Goal: Information Seeking & Learning: Find specific fact

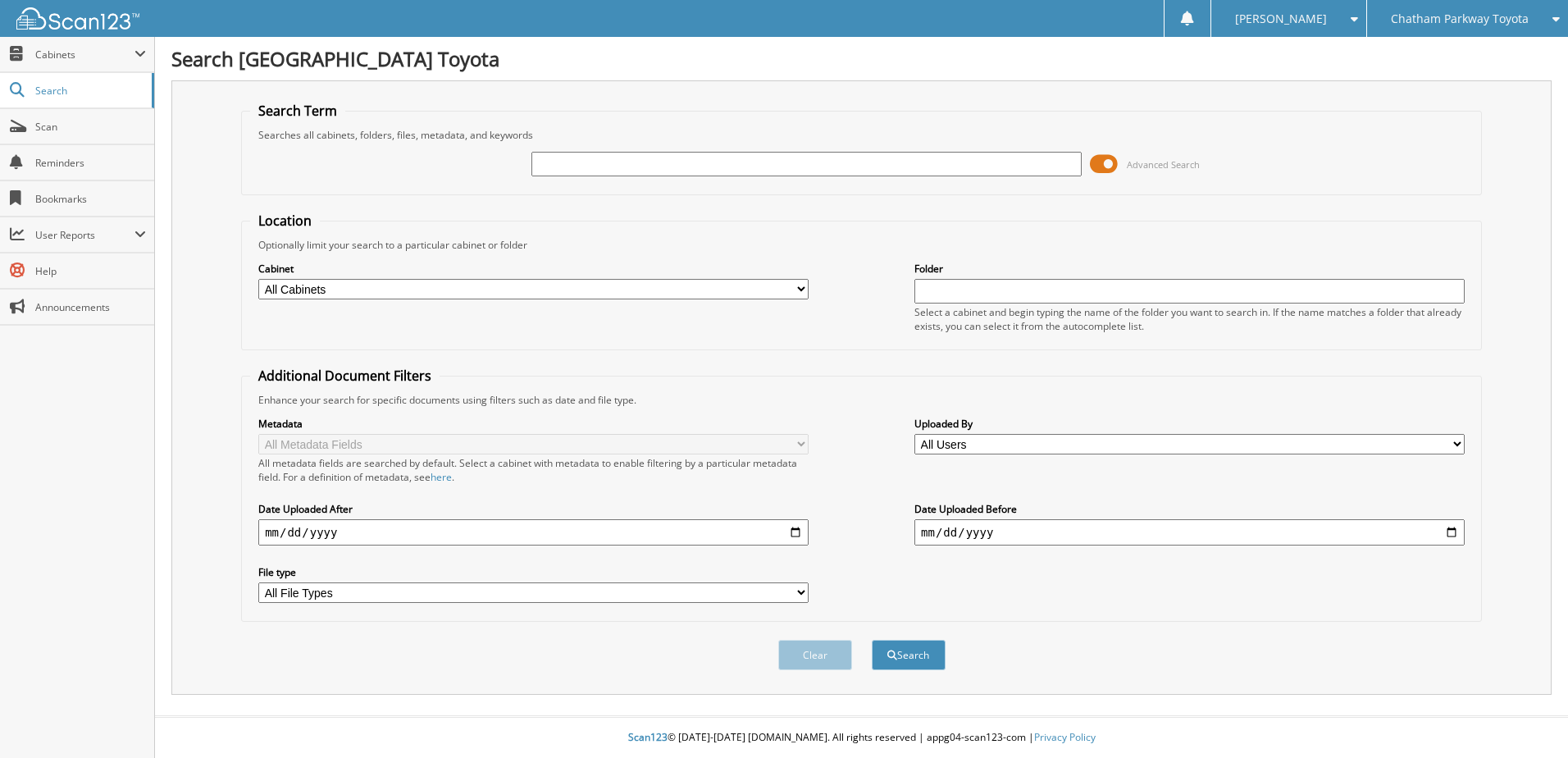
click at [574, 165] on input "text" at bounding box center [807, 164] width 551 height 24
type input "2691976"
click at [872, 640] on button "Search" at bounding box center [909, 656] width 74 height 31
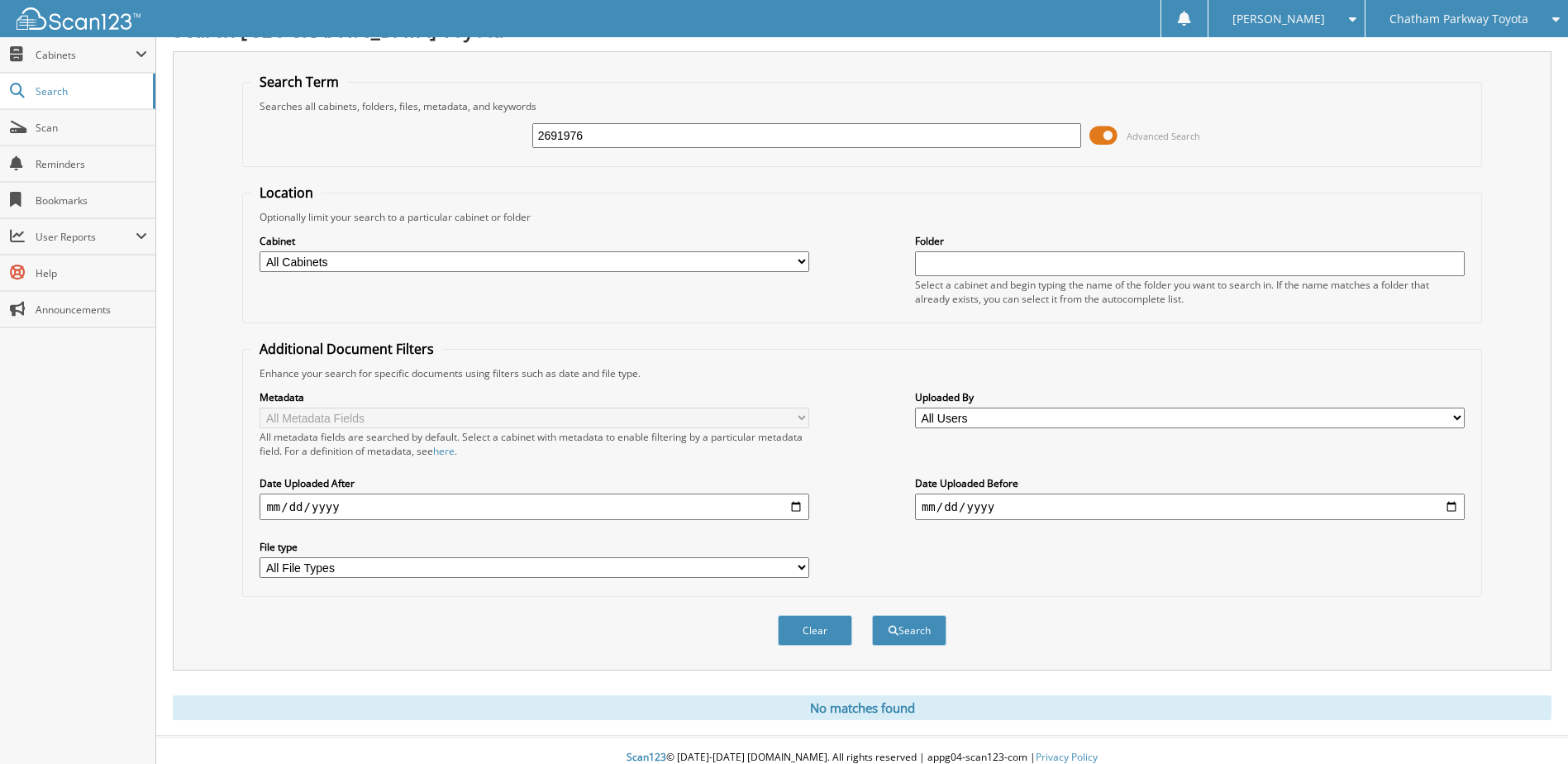
scroll to position [45, 0]
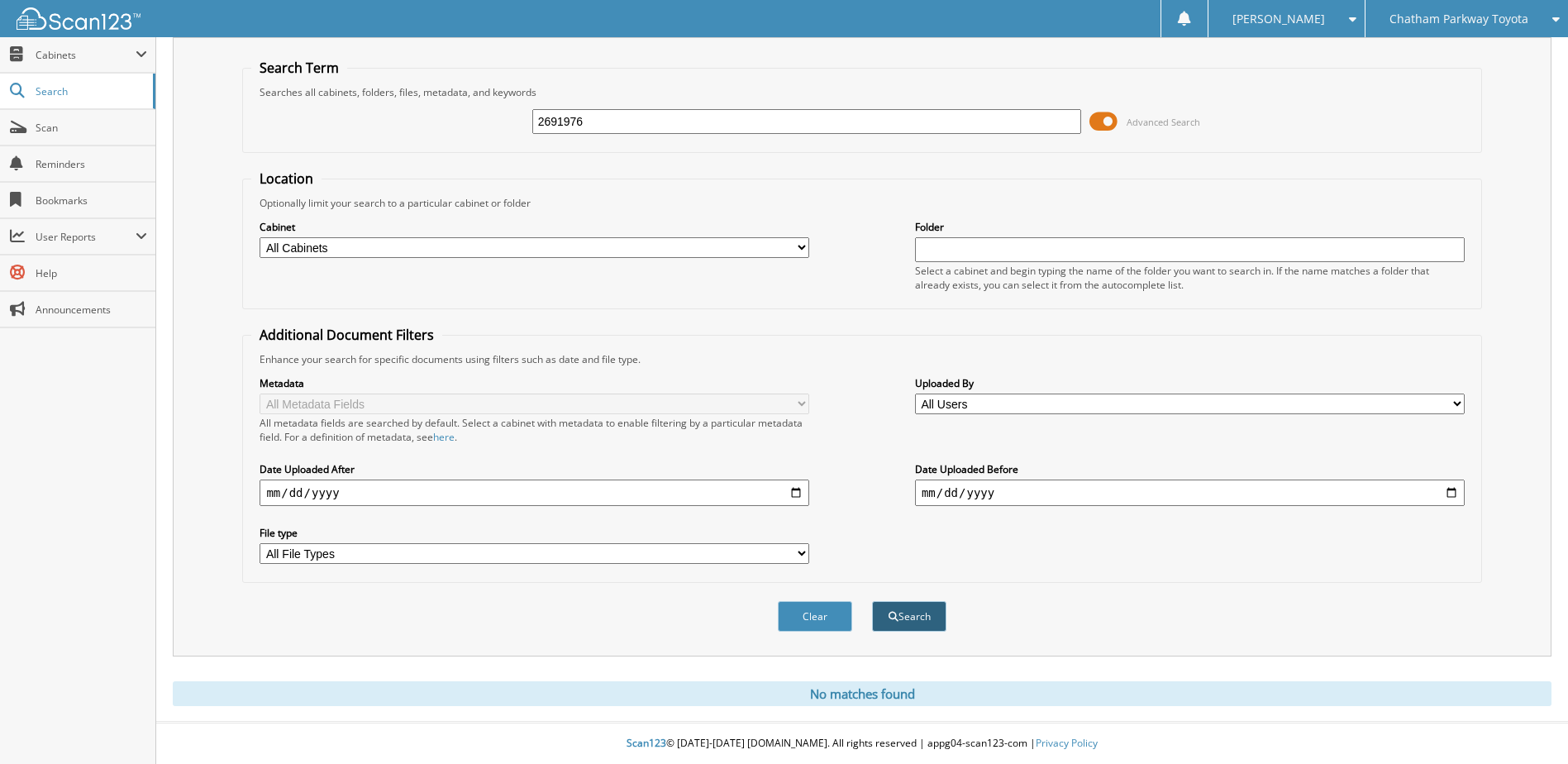
click at [910, 620] on button "Search" at bounding box center [909, 616] width 75 height 31
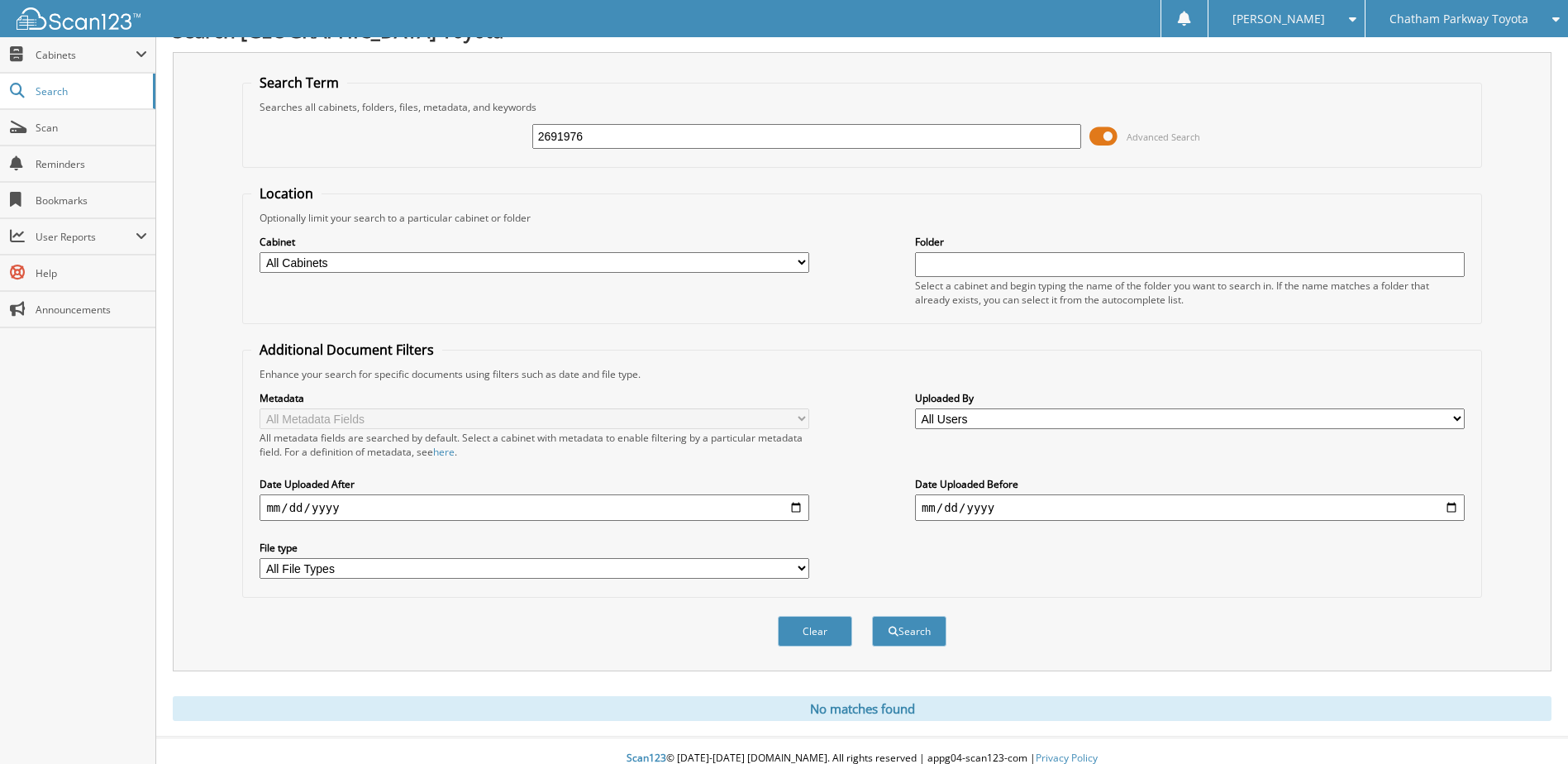
scroll to position [45, 0]
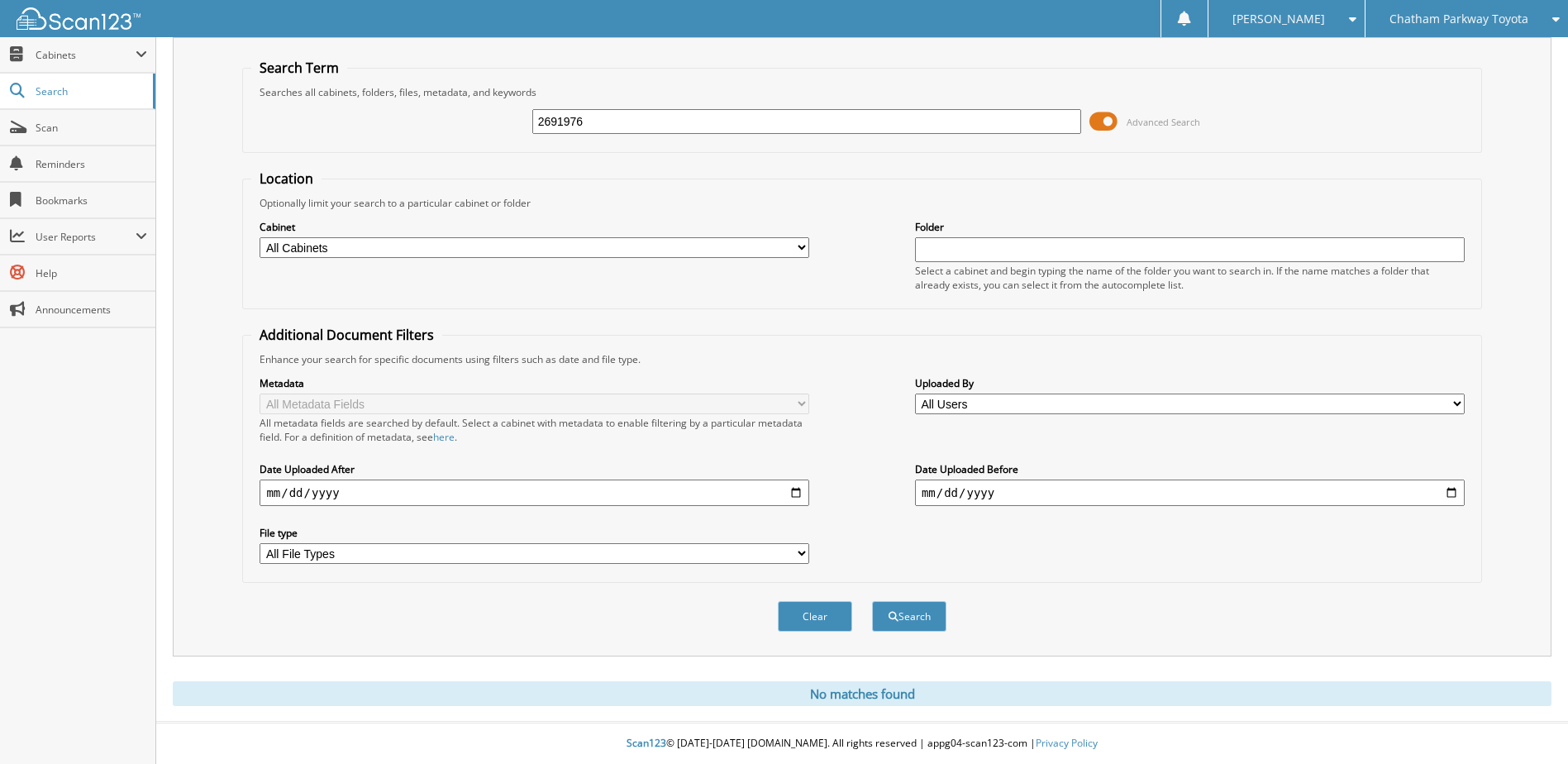
click at [1276, 144] on fieldset "Search Term Searches all cabinets, folders, files, metadata, and keywords 26919…" at bounding box center [862, 105] width 1239 height 94
